Goal: Task Accomplishment & Management: Manage account settings

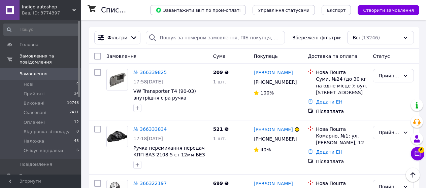
click at [39, 68] on link "Замовлення 0" at bounding box center [41, 73] width 83 height 11
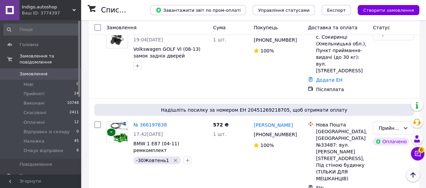
click at [412, 174] on icon "Наверх" at bounding box center [412, 175] width 5 height 5
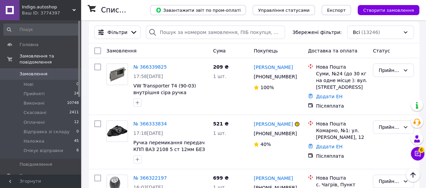
scroll to position [0, 0]
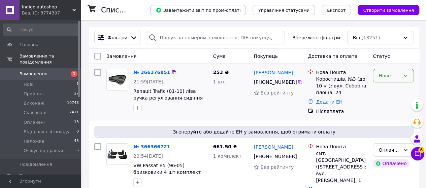
click at [396, 76] on div "Нове" at bounding box center [390, 75] width 22 height 7
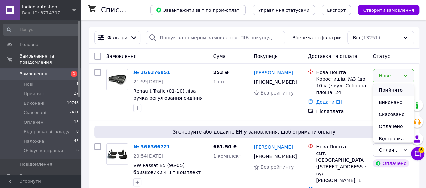
click at [399, 90] on li "Прийнято" at bounding box center [393, 90] width 40 height 12
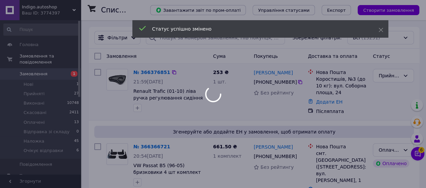
scroll to position [67, 0]
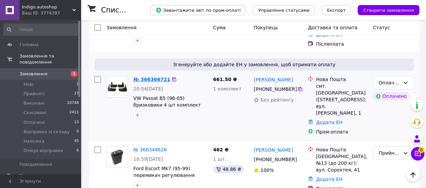
click at [151, 80] on link "№ 366366721" at bounding box center [151, 79] width 37 height 5
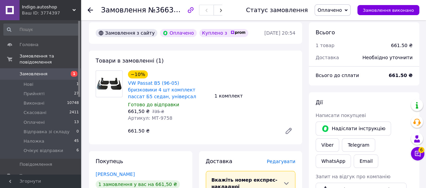
scroll to position [337, 0]
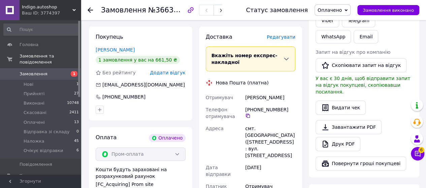
click at [348, 7] on span "Оплачено" at bounding box center [333, 9] width 36 height 11
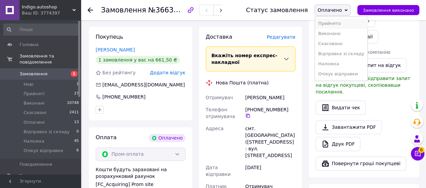
click at [350, 23] on li "Прийнято" at bounding box center [341, 24] width 53 height 10
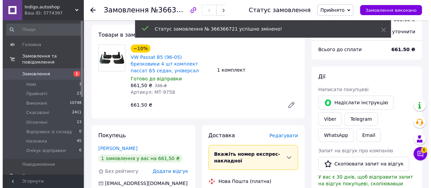
scroll to position [236, 0]
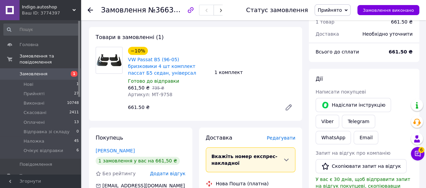
click at [281, 135] on span "Редагувати" at bounding box center [281, 137] width 29 height 5
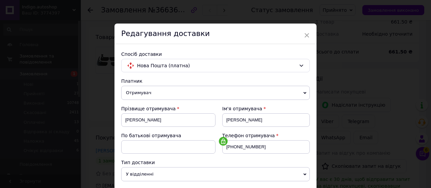
scroll to position [135, 0]
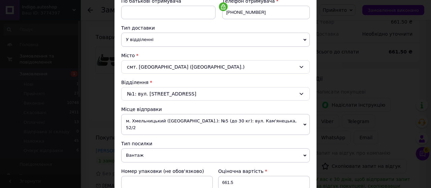
click at [175, 119] on span "м. Хмельницький (Хмельницька обл.): №5 (до 30 кг): вул. Кам'янецька, 52/2" at bounding box center [215, 124] width 189 height 21
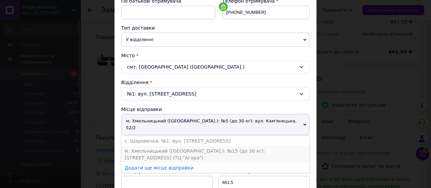
drag, startPoint x: 190, startPoint y: 142, endPoint x: 189, endPoint y: 138, distance: 3.4
click at [190, 146] on li "м. Хмельницький (Хмельницька обл.): №15 (до 30 кг): Старокостянтинівське шосе, …" at bounding box center [215, 154] width 189 height 17
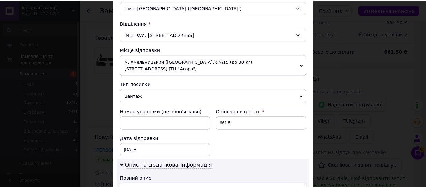
scroll to position [303, 0]
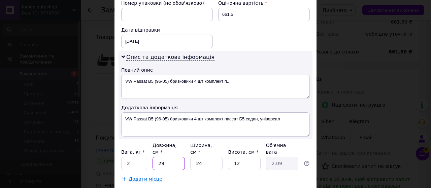
click at [166, 157] on input "29" at bounding box center [169, 163] width 32 height 13
type input "2"
type input "0.14"
type input "3"
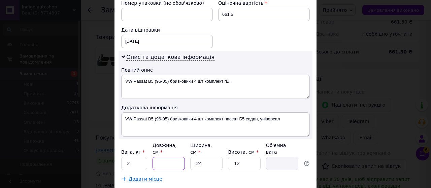
type input "0.22"
type input "30"
type input "2.16"
type input "30"
type input "2"
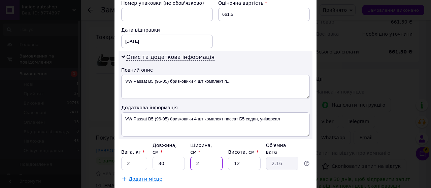
type input "0.18"
type input "23"
type input "2.07"
type input "23"
type input "1"
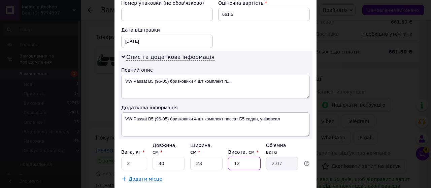
type input "0.17"
type input "18"
type input "3.11"
type input "1"
type input "0.17"
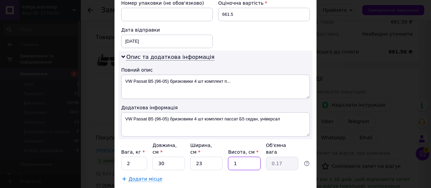
type input "19"
type input "3.28"
type input "1"
type input "0.17"
type input "18"
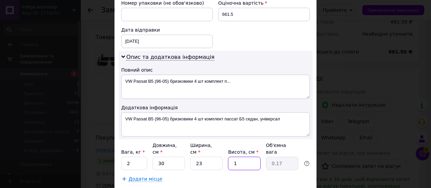
type input "3.11"
type input "18"
click at [136, 157] on input "2" at bounding box center [134, 163] width 26 height 13
type input "1"
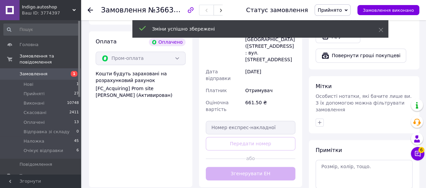
scroll to position [472, 0]
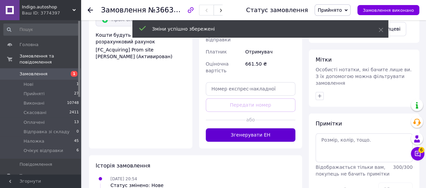
click at [264, 128] on button "Згенерувати ЕН" at bounding box center [251, 134] width 90 height 13
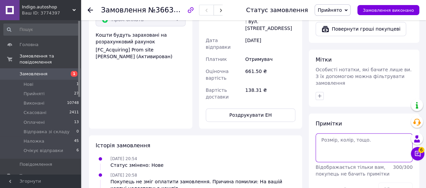
click at [320, 133] on textarea at bounding box center [364, 147] width 97 height 29
type textarea "+"
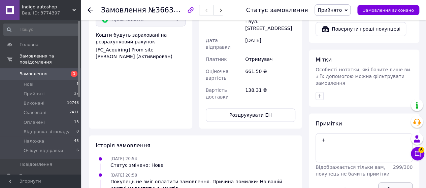
click at [389, 183] on button "Зберегти" at bounding box center [395, 189] width 34 height 13
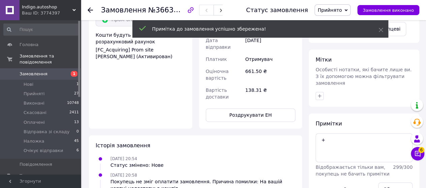
click at [321, 93] on icon "button" at bounding box center [319, 95] width 5 height 5
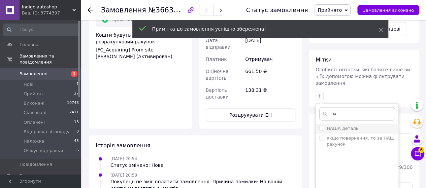
type input "на"
drag, startPoint x: 349, startPoint y: 84, endPoint x: 349, endPoint y: 91, distance: 7.1
click at [349, 126] on label "НАША деталь" at bounding box center [343, 128] width 32 height 5
checkbox input "true"
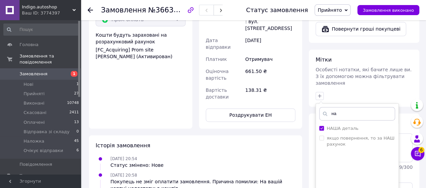
drag, startPoint x: 355, startPoint y: 177, endPoint x: 346, endPoint y: 148, distance: 30.1
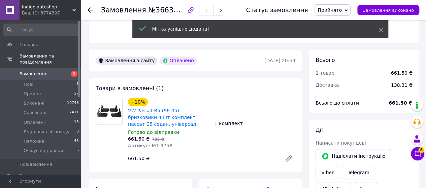
scroll to position [168, 0]
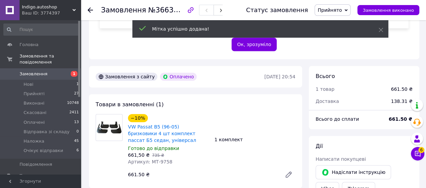
click at [162, 159] on span "Артикул: МТ-9758" at bounding box center [150, 161] width 44 height 5
copy span "9758"
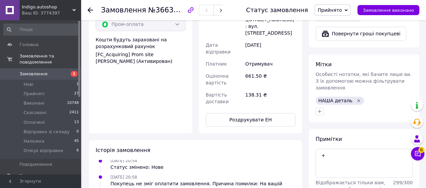
scroll to position [472, 0]
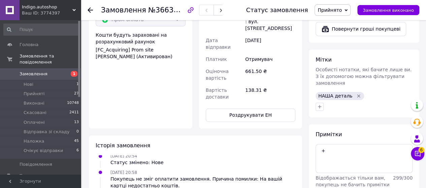
click at [41, 71] on span "Замовлення" at bounding box center [34, 74] width 28 height 6
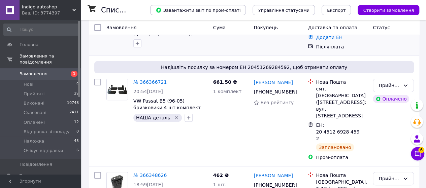
scroll to position [67, 0]
